Goal: Information Seeking & Learning: Learn about a topic

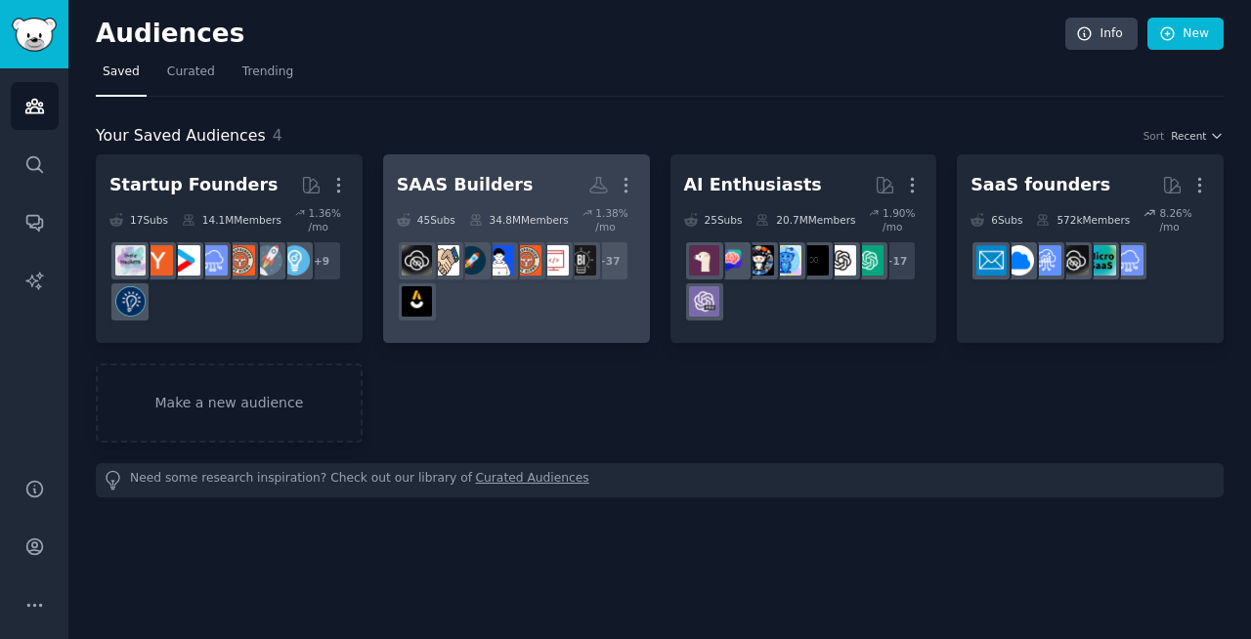
click at [496, 206] on div "34.8M Members" at bounding box center [519, 219] width 100 height 27
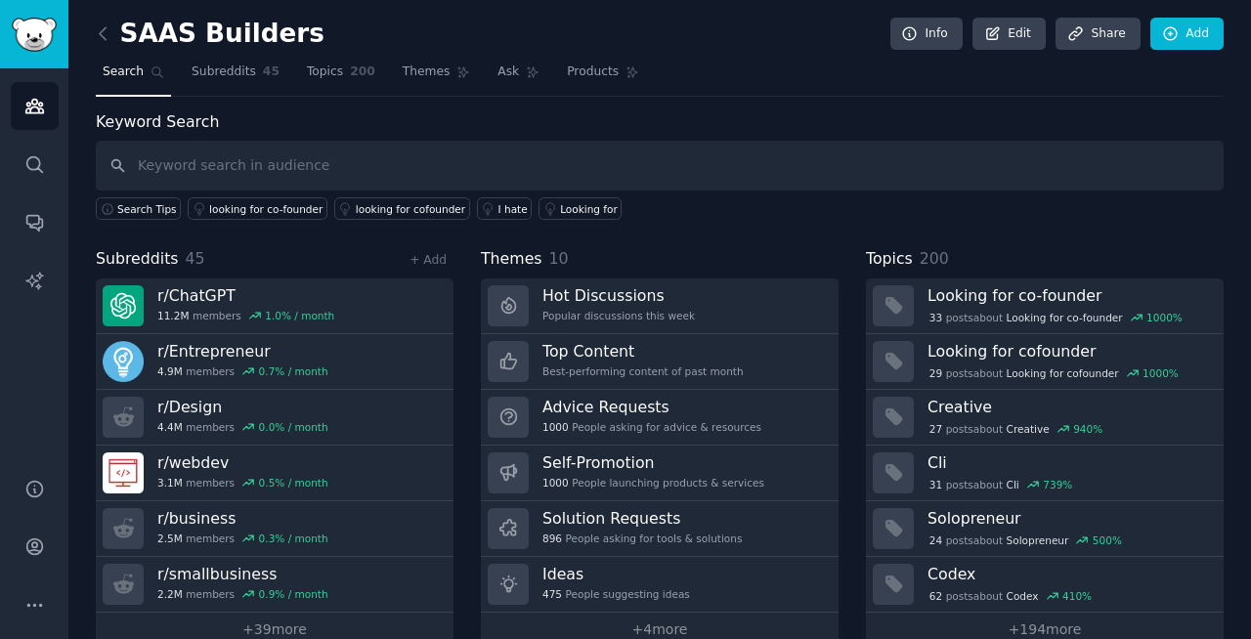
scroll to position [34, 0]
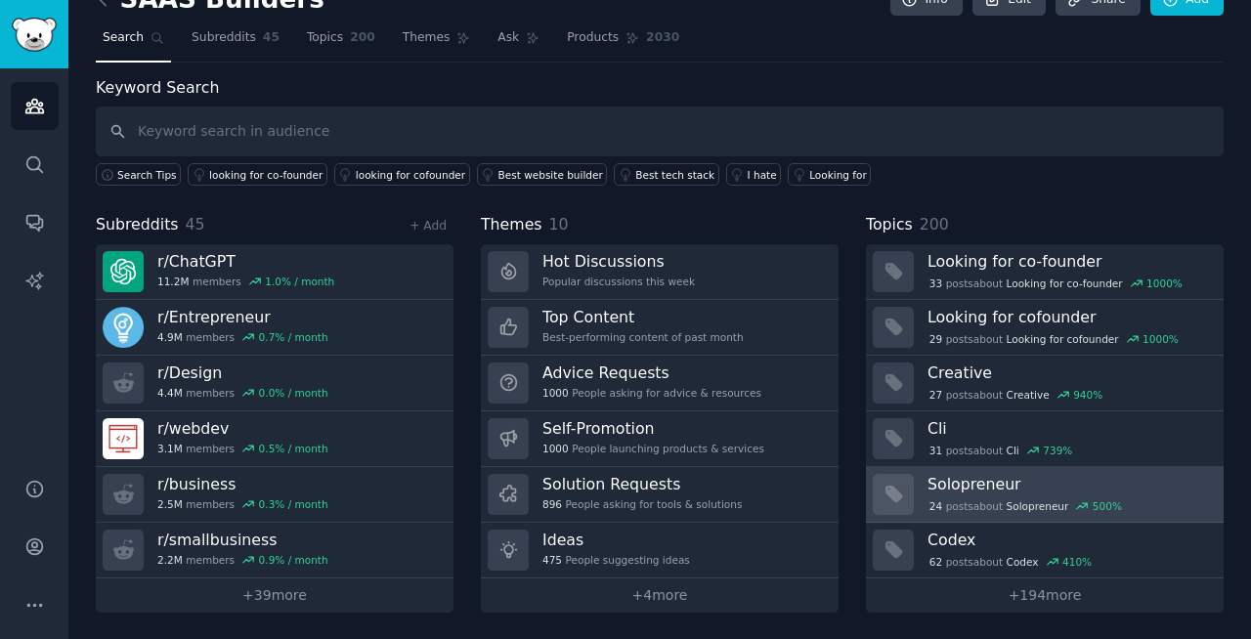
click at [1106, 504] on div "500 %" at bounding box center [1107, 506] width 29 height 14
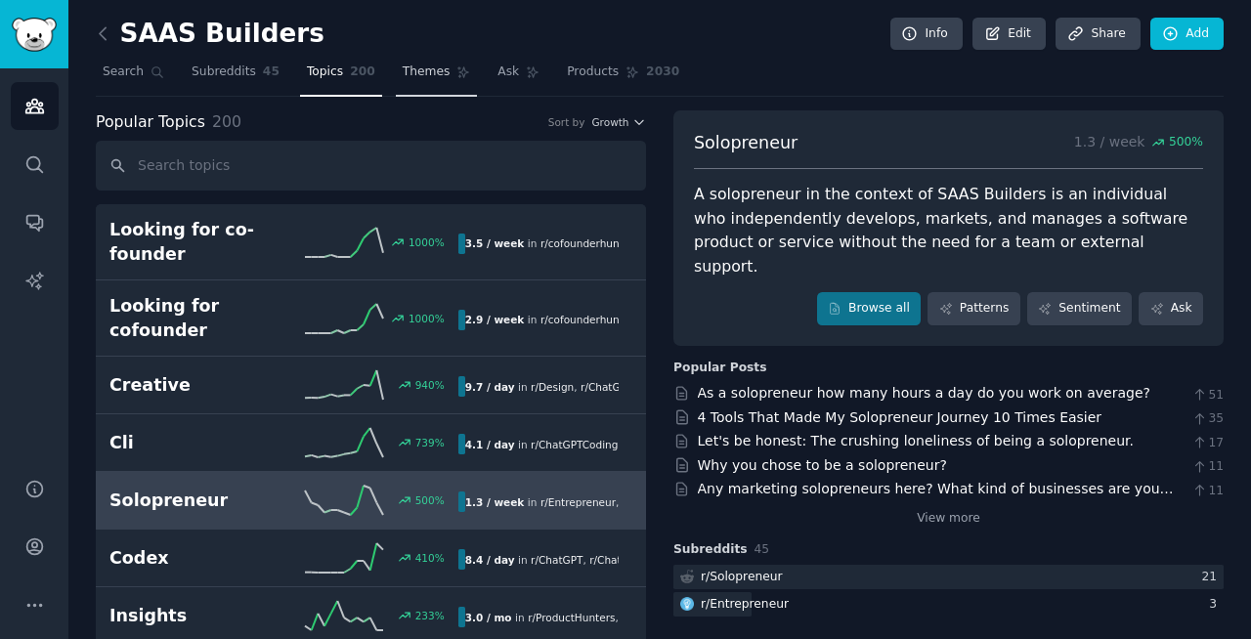
click at [398, 70] on link "Themes" at bounding box center [437, 77] width 82 height 40
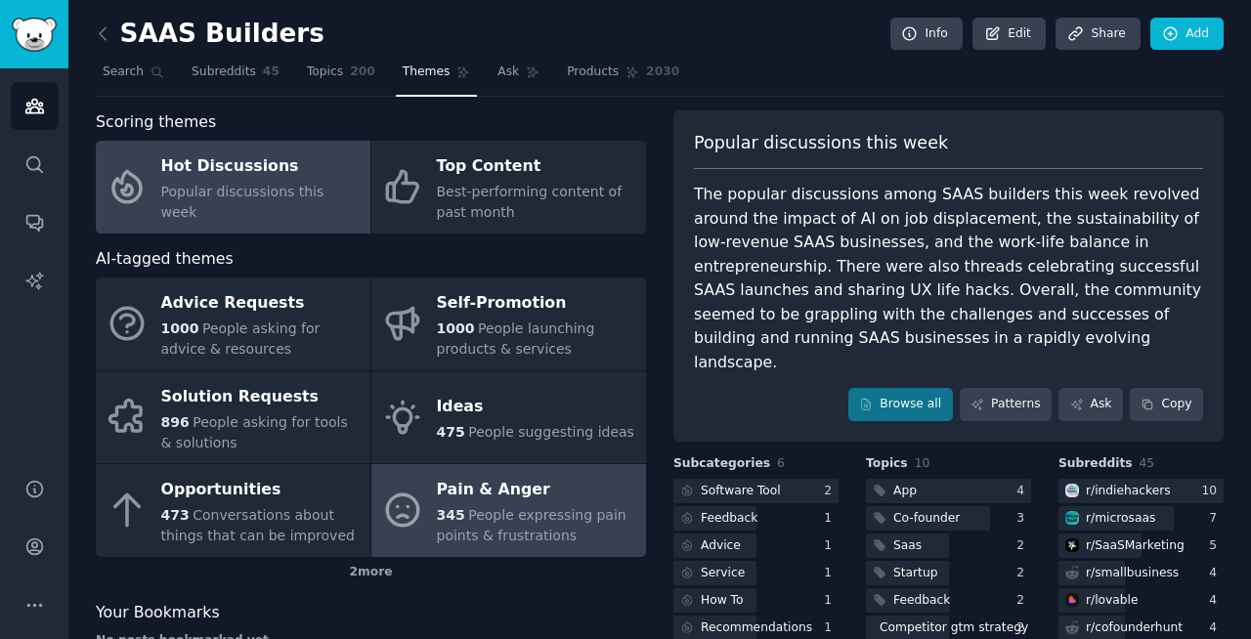
click at [532, 511] on span "People expressing pain points & frustrations" at bounding box center [532, 525] width 190 height 36
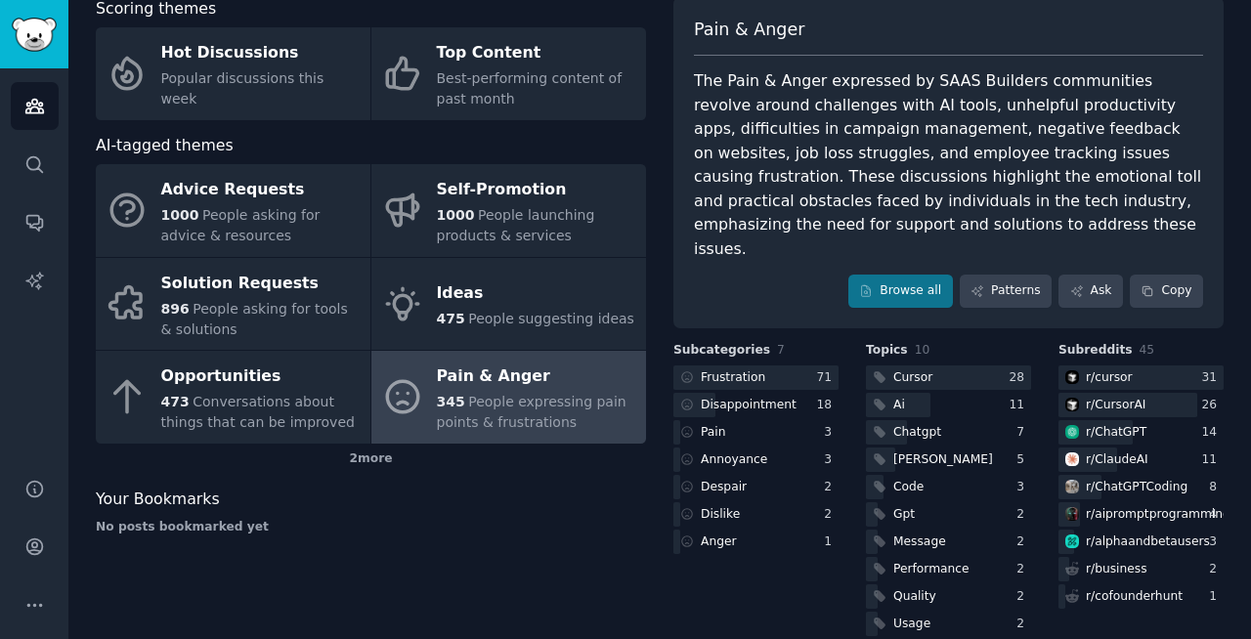
scroll to position [116, 0]
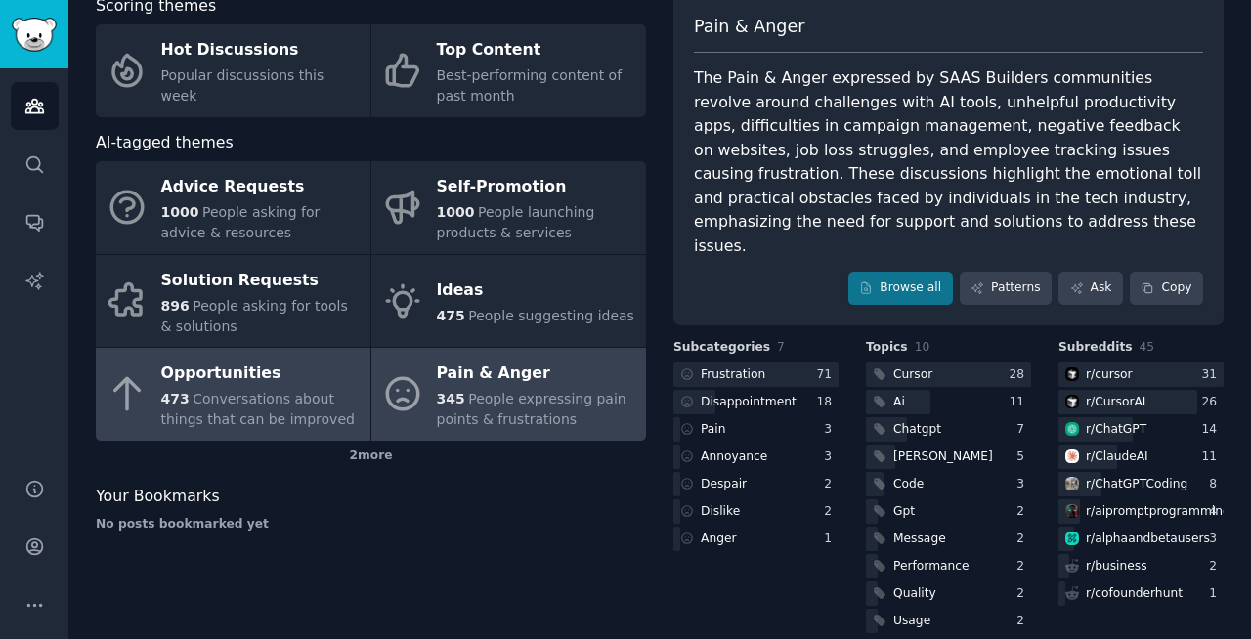
click at [205, 392] on span "Conversations about things that can be improved" at bounding box center [258, 409] width 194 height 36
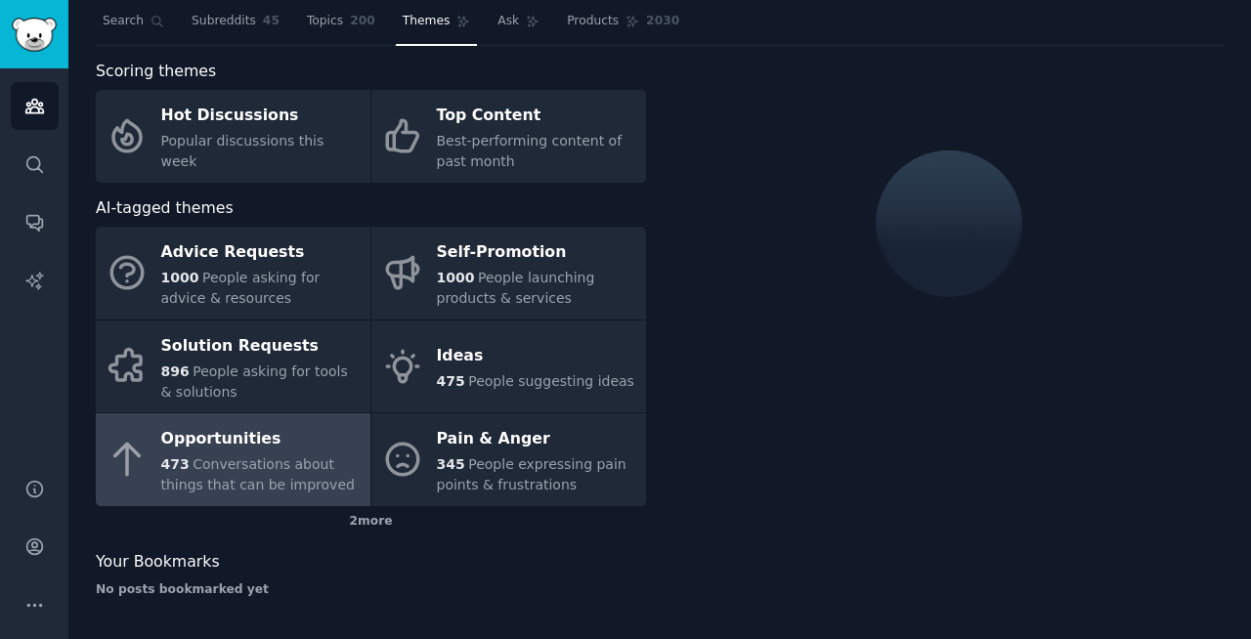
scroll to position [116, 0]
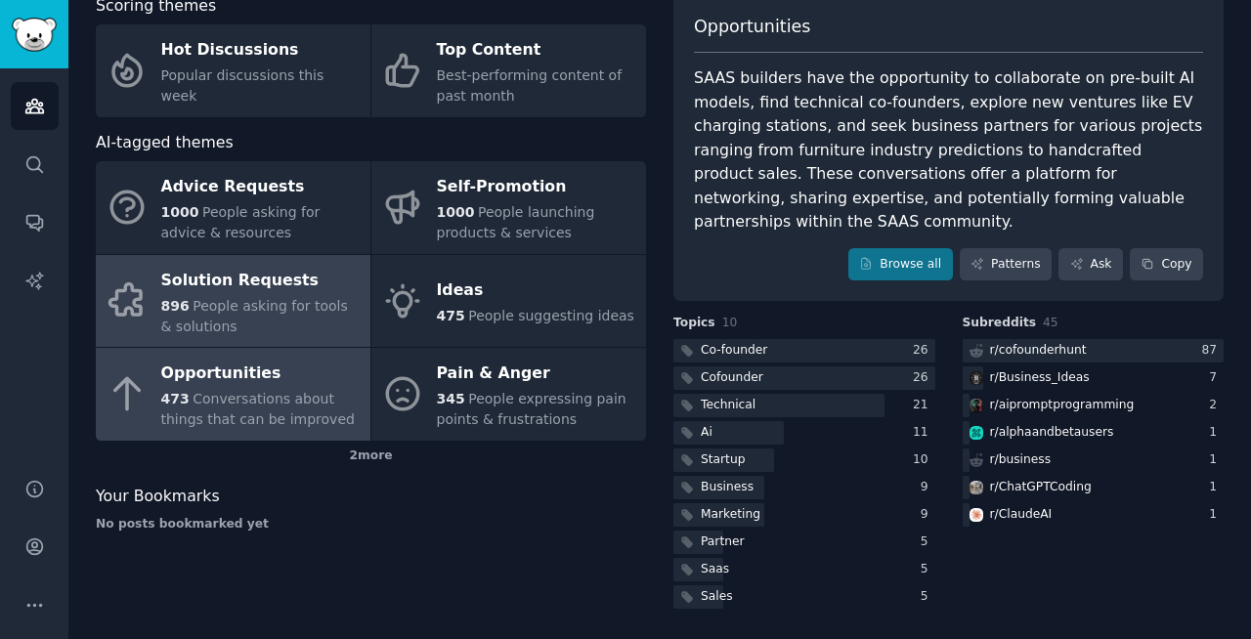
click at [252, 319] on div "896 People asking for tools & solutions" at bounding box center [260, 316] width 199 height 41
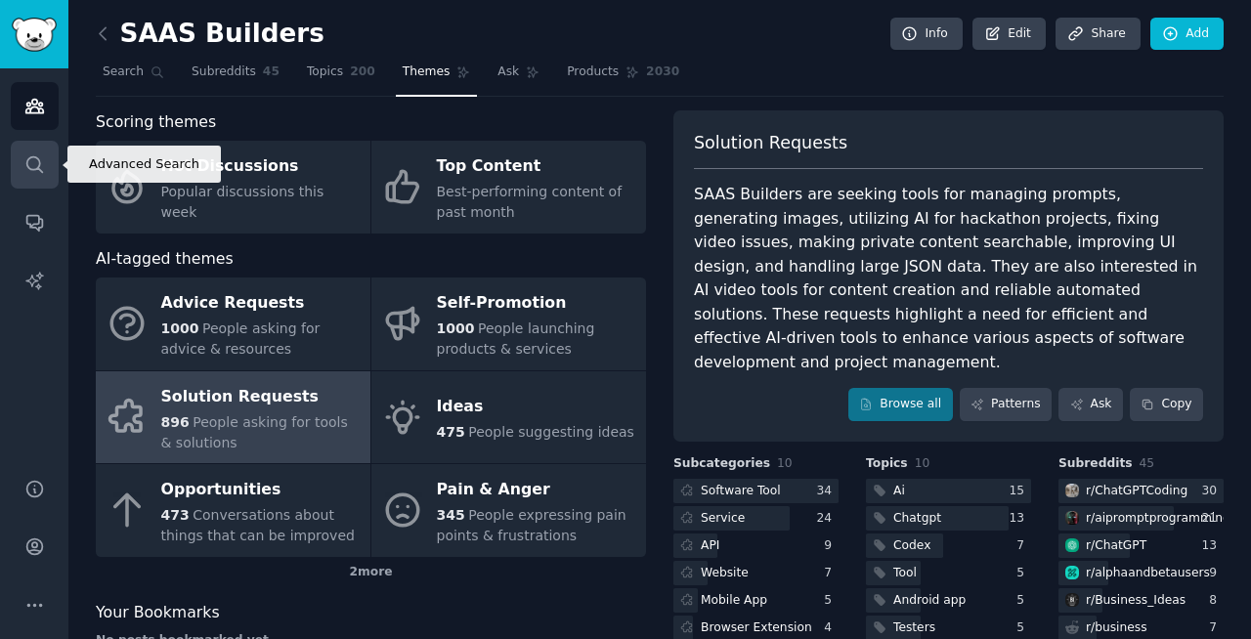
click at [35, 163] on icon "Sidebar" at bounding box center [34, 164] width 21 height 21
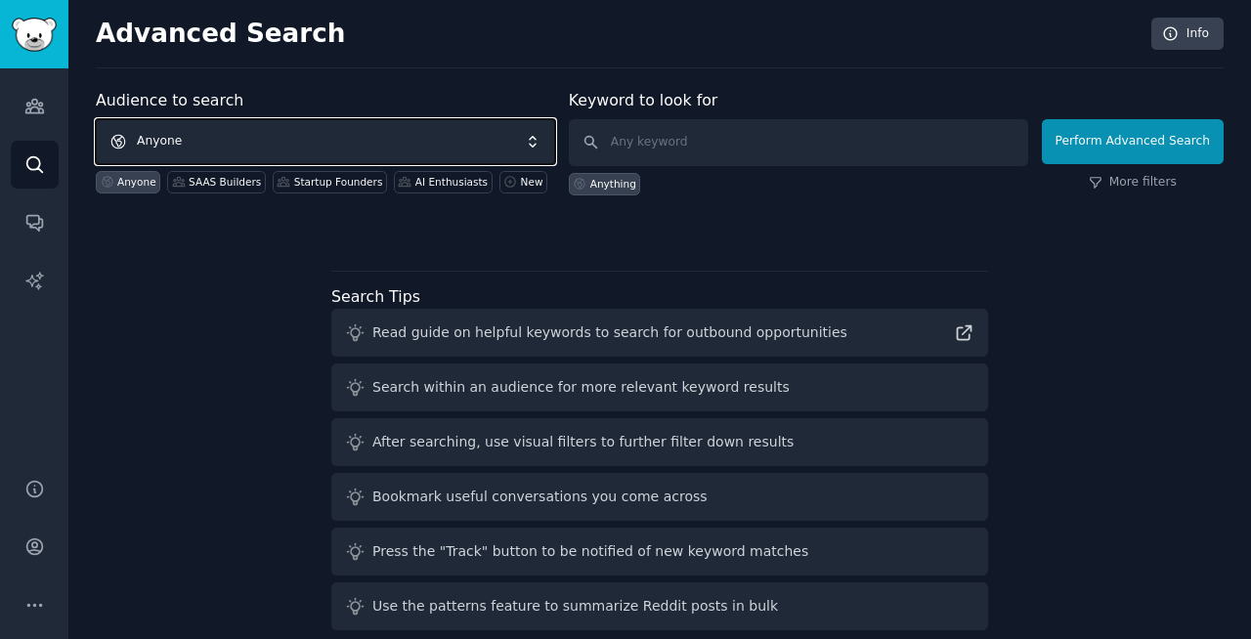
click at [286, 133] on span "Anyone" at bounding box center [325, 141] width 459 height 45
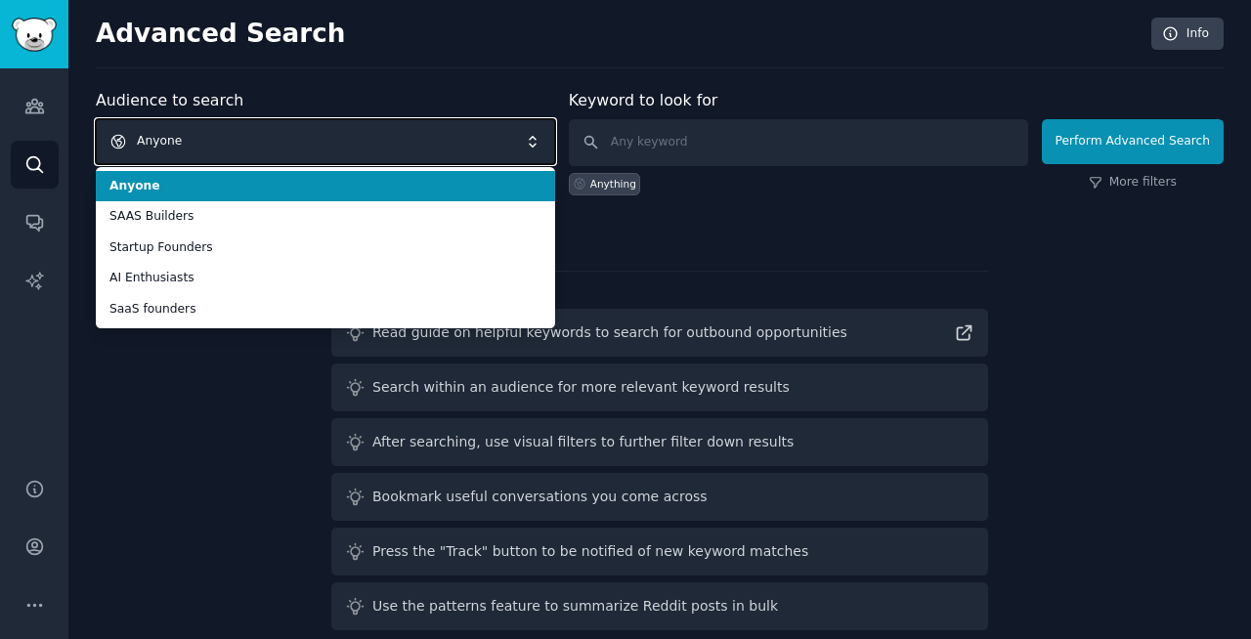
click at [285, 133] on span "Anyone" at bounding box center [325, 141] width 459 height 45
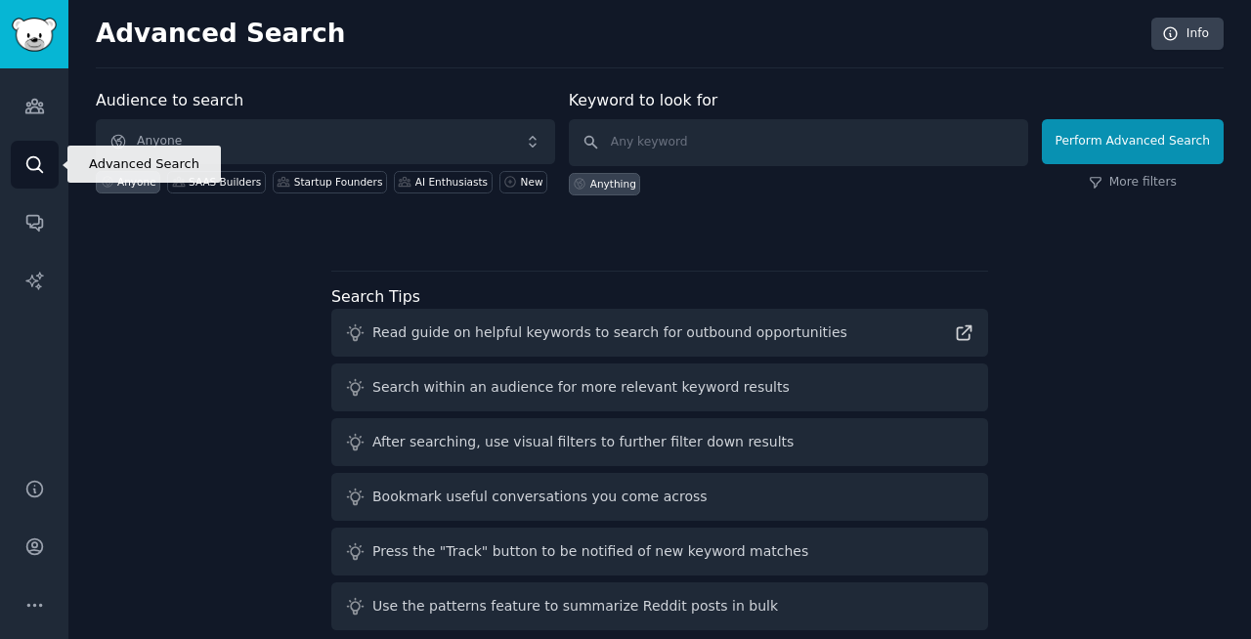
click at [29, 163] on icon "Sidebar" at bounding box center [34, 164] width 21 height 21
click at [705, 138] on input "text" at bounding box center [798, 142] width 459 height 47
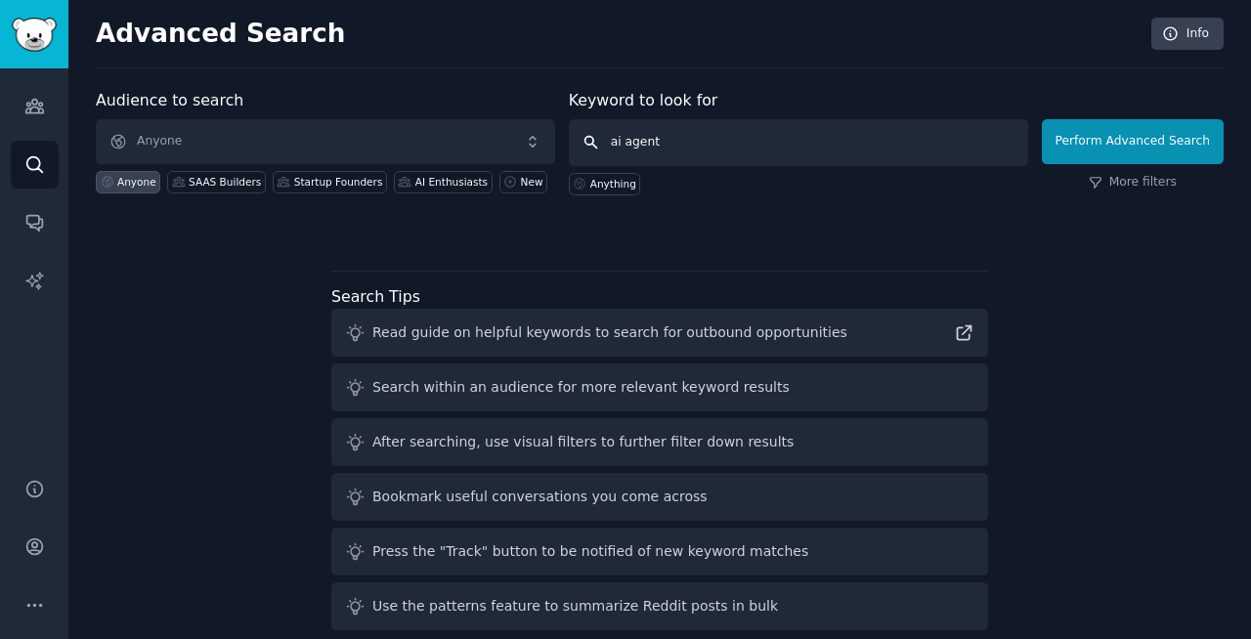
type input "ai agents"
click button "Perform Advanced Search" at bounding box center [1133, 141] width 182 height 45
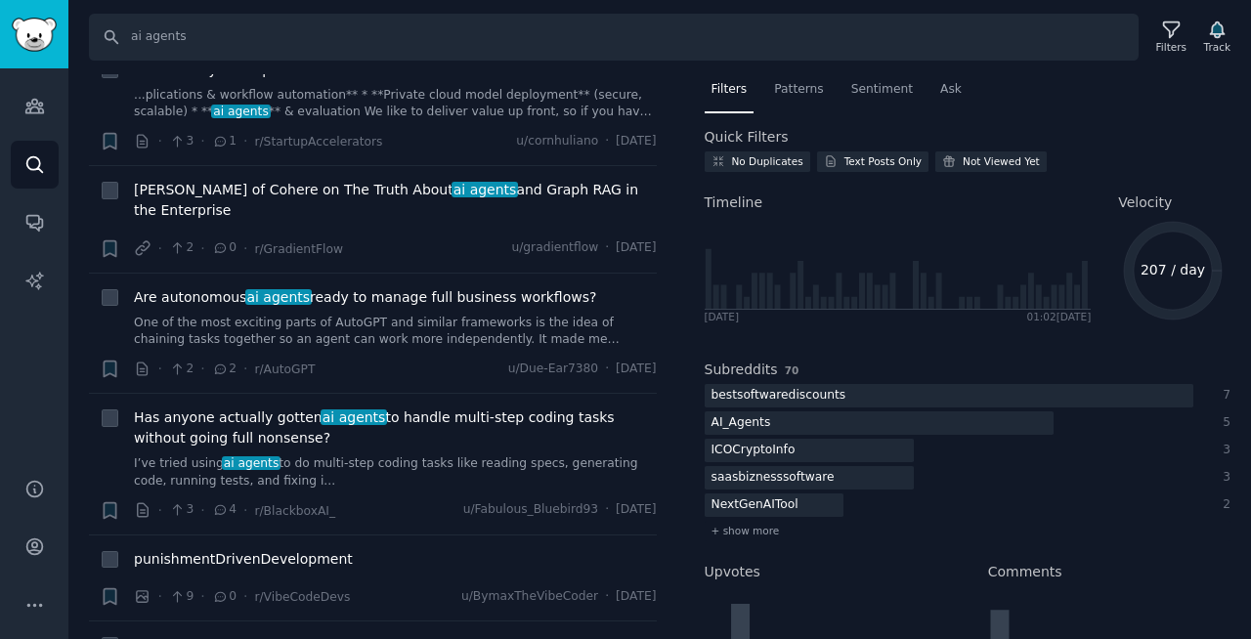
scroll to position [3351, 0]
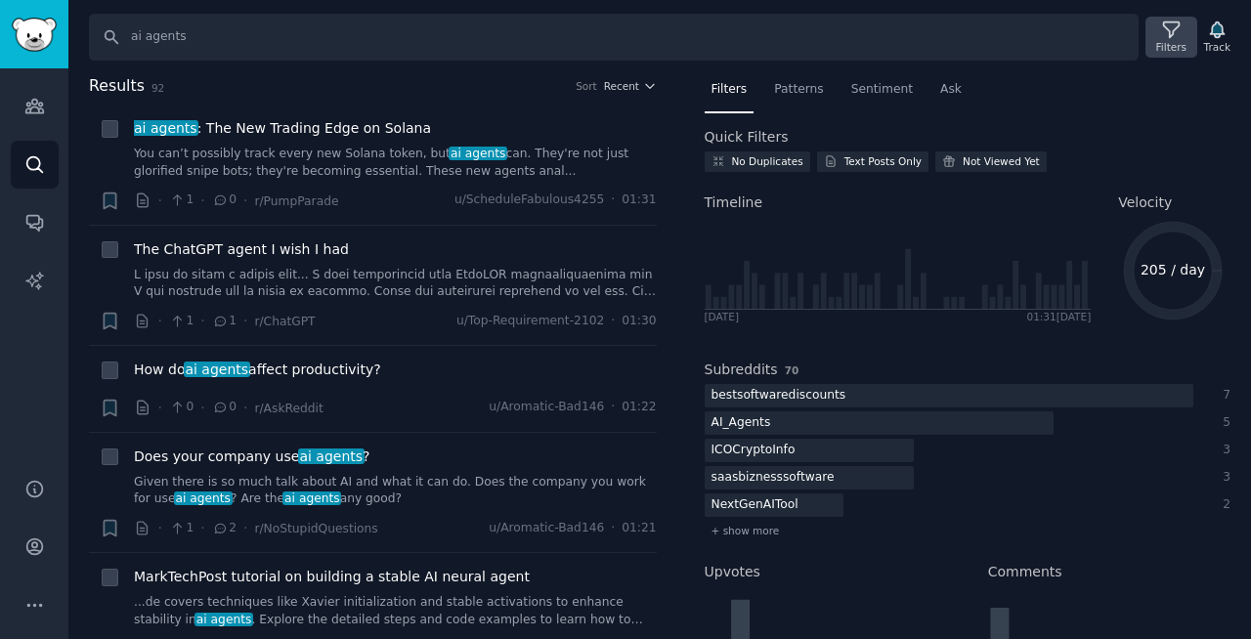
click at [1167, 25] on icon at bounding box center [1171, 30] width 21 height 21
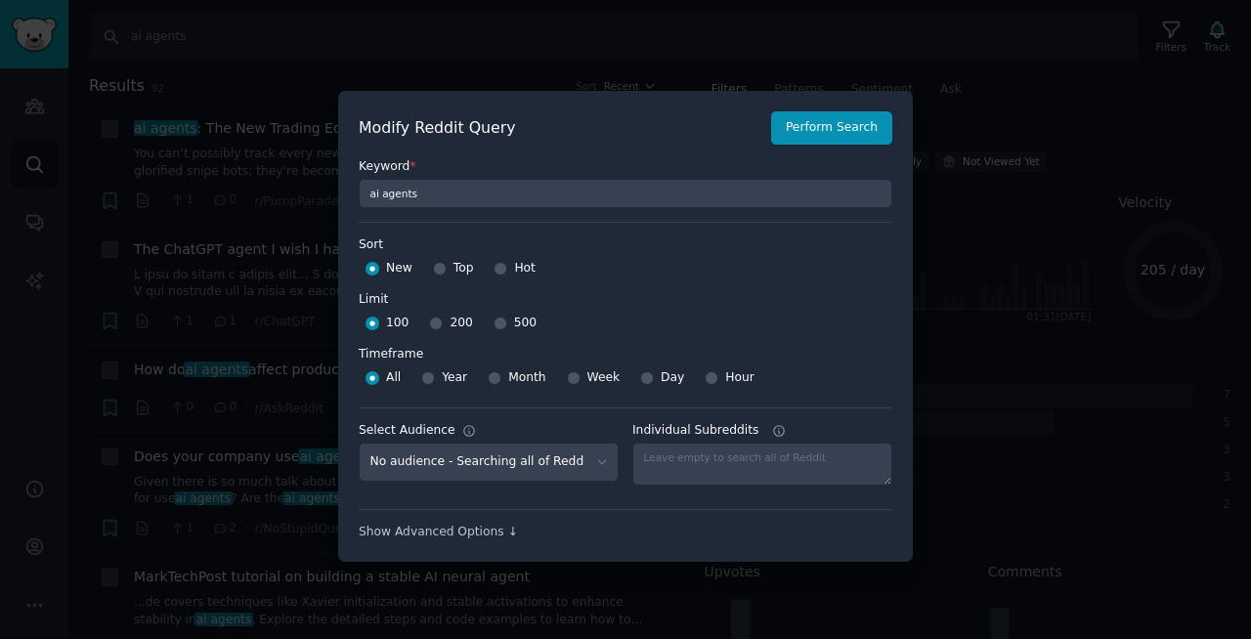
scroll to position [14, 0]
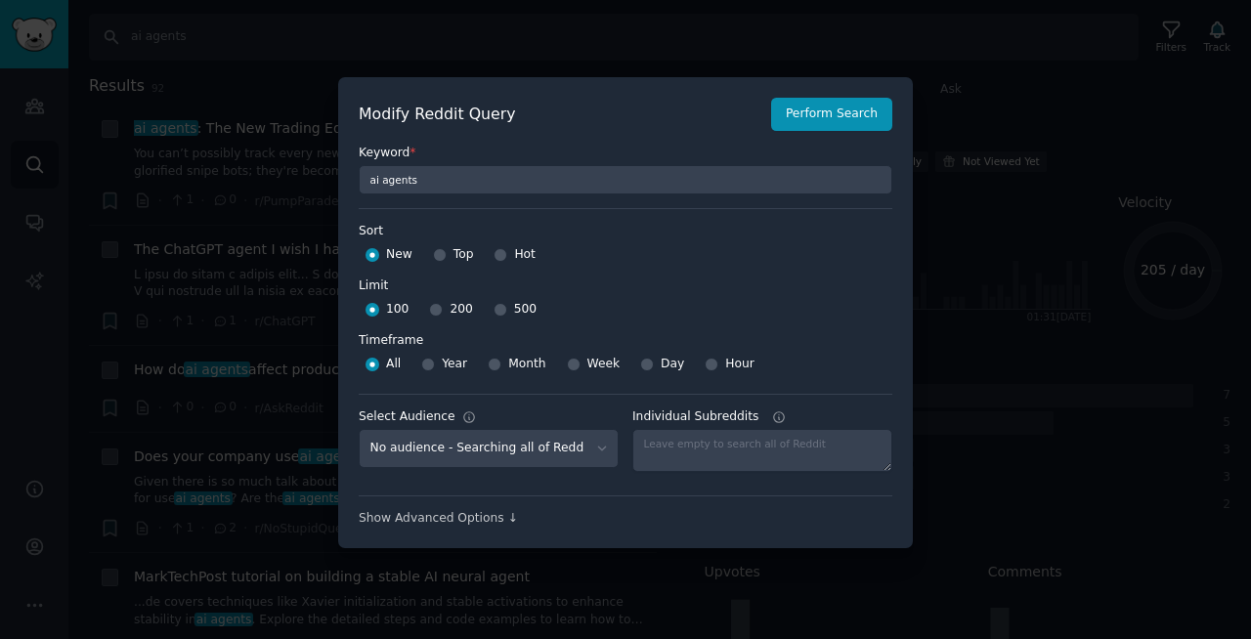
click at [1153, 303] on div at bounding box center [625, 319] width 1251 height 639
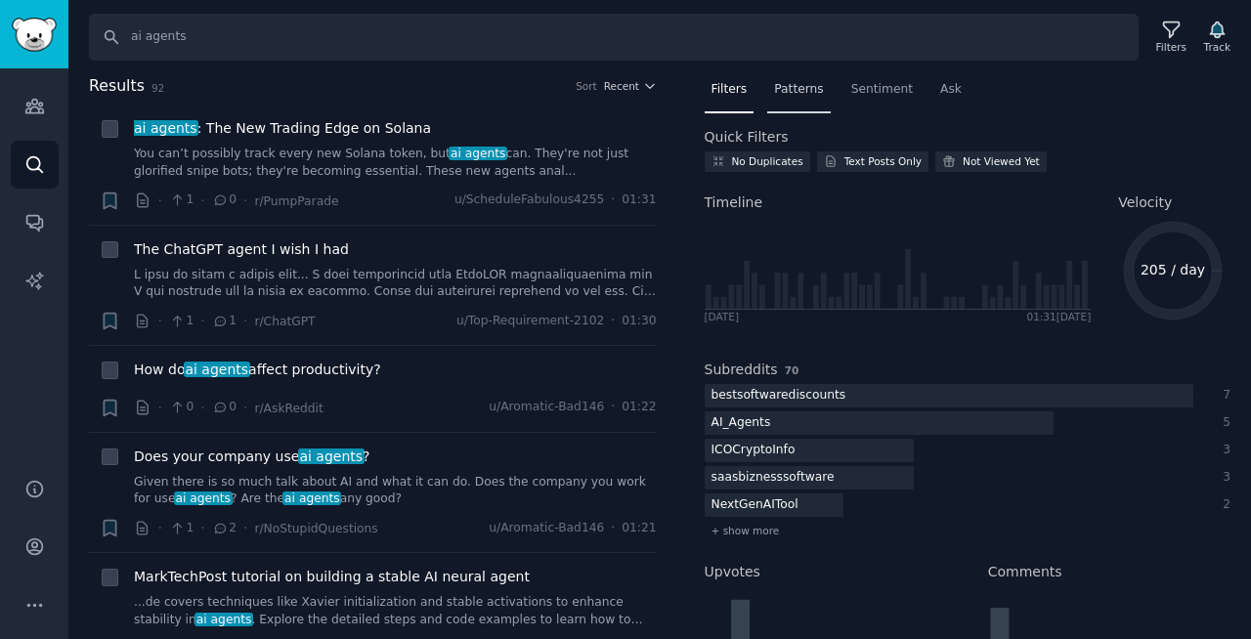
click at [795, 88] on span "Patterns" at bounding box center [798, 90] width 49 height 18
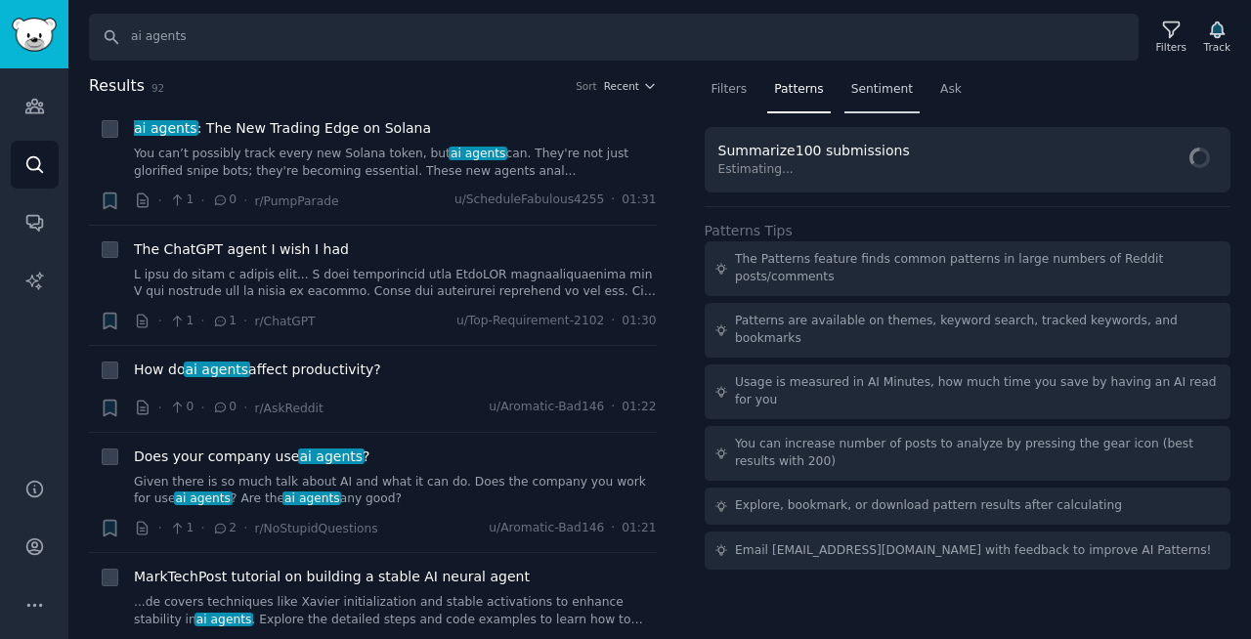
click at [894, 95] on span "Sentiment" at bounding box center [882, 90] width 62 height 18
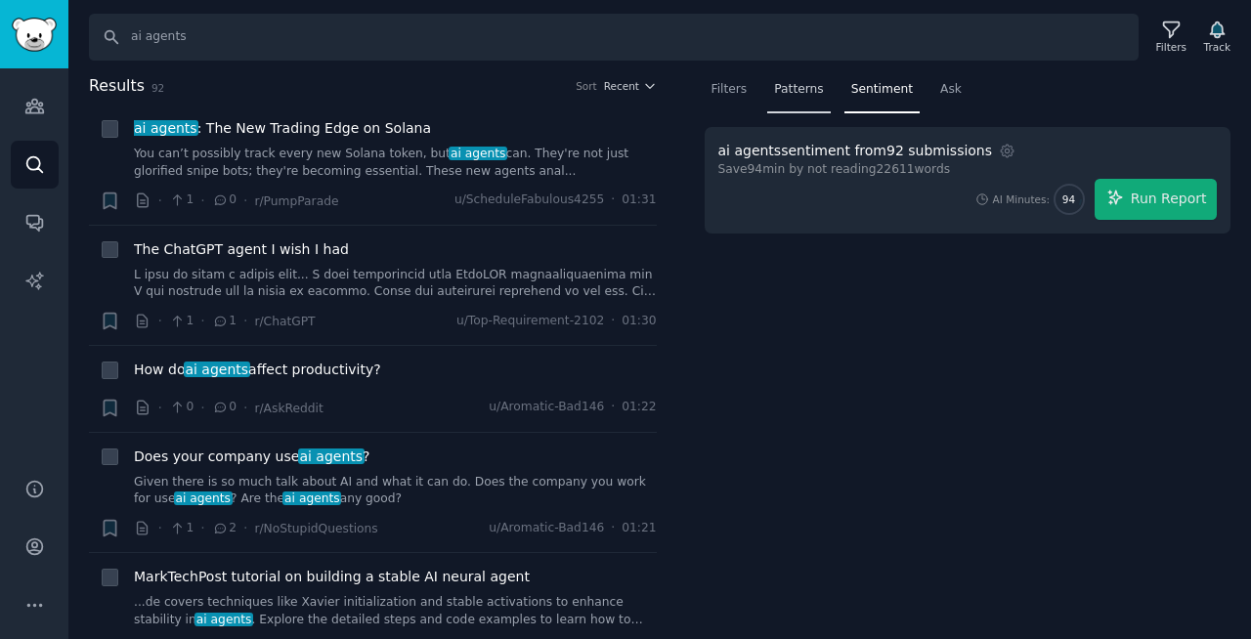
click at [791, 91] on span "Patterns" at bounding box center [798, 90] width 49 height 18
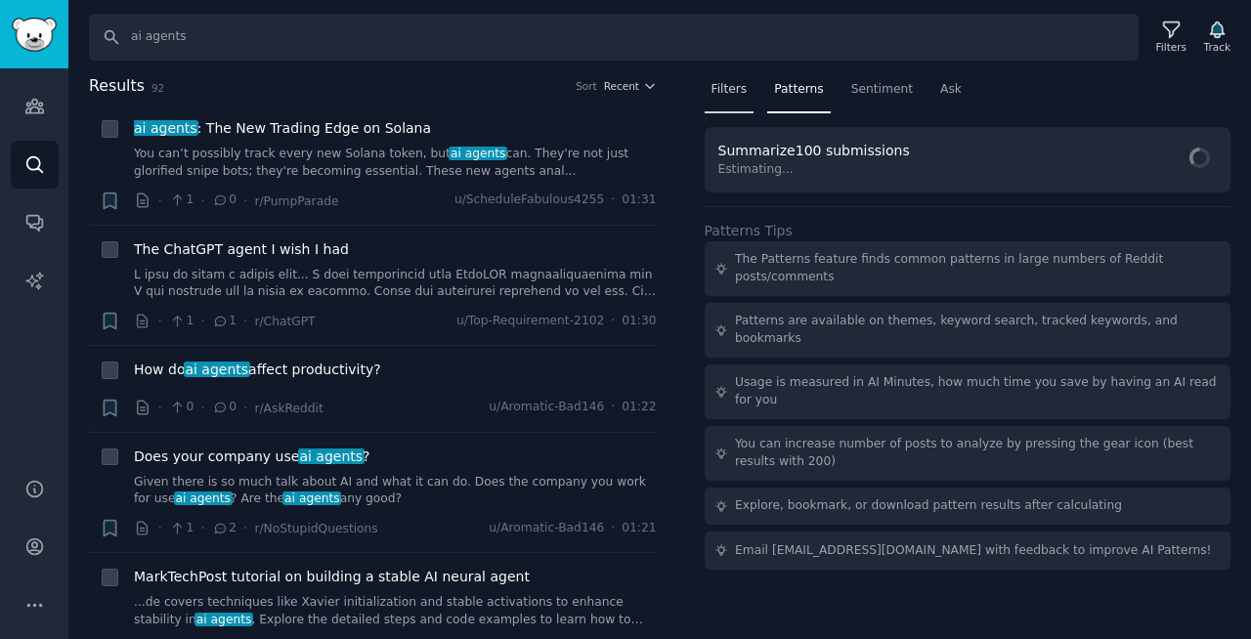
click at [729, 96] on span "Filters" at bounding box center [729, 90] width 36 height 18
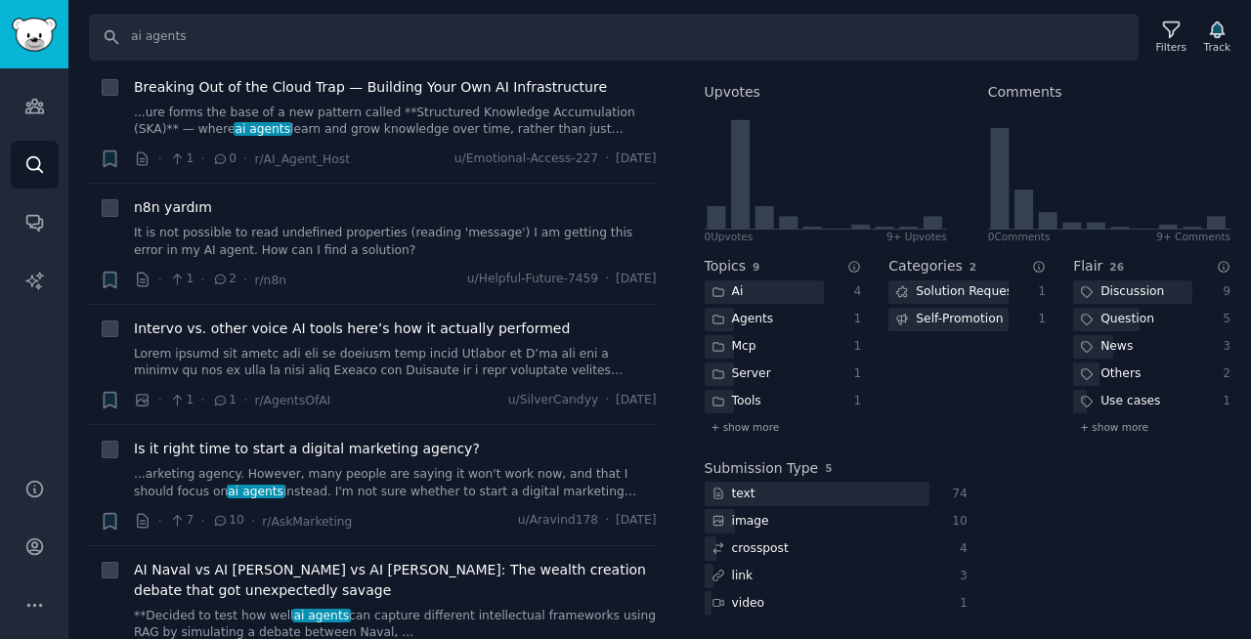
scroll to position [0, 0]
